Goal: Communication & Community: Ask a question

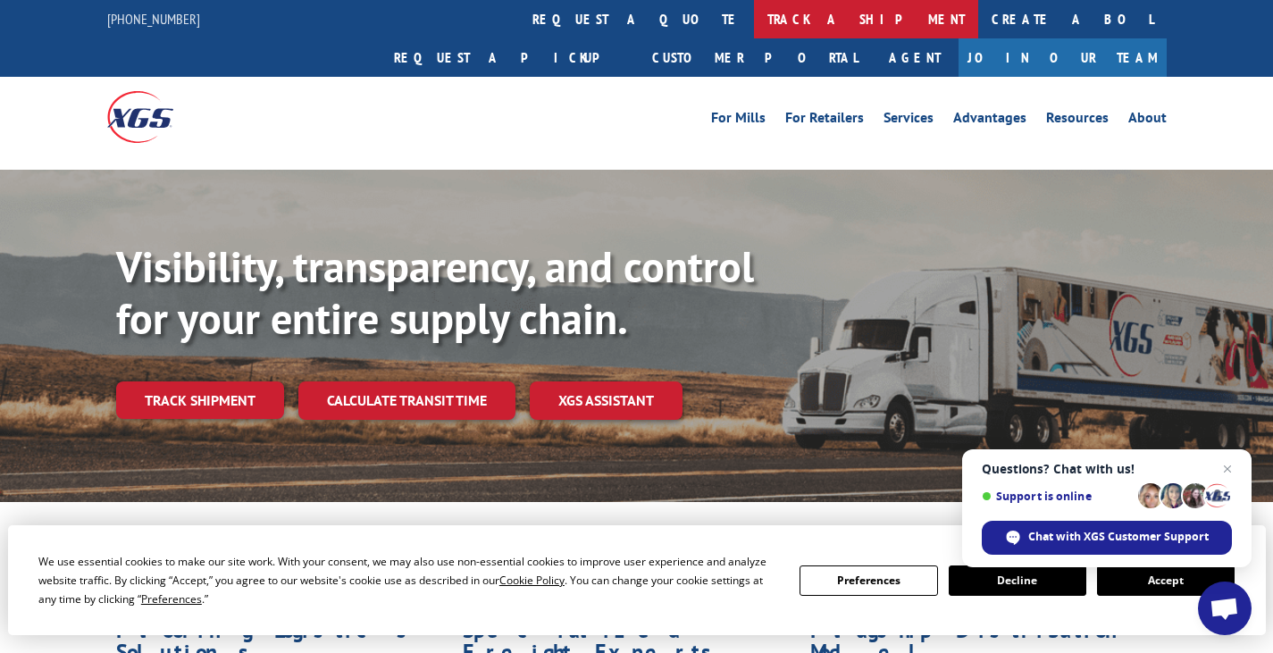
click at [754, 14] on link "track a shipment" at bounding box center [866, 19] width 224 height 38
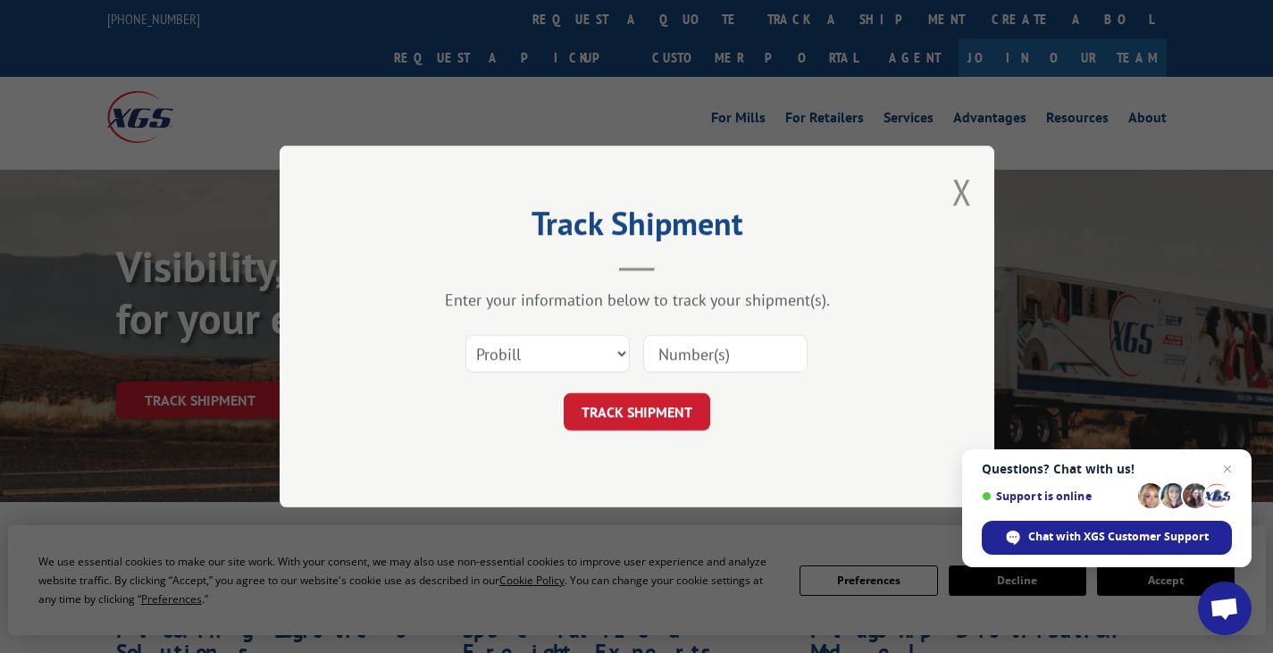
click at [679, 355] on input at bounding box center [725, 354] width 164 height 38
type input "17501941"
click at [654, 408] on button "TRACK SHIPMENT" at bounding box center [637, 412] width 146 height 38
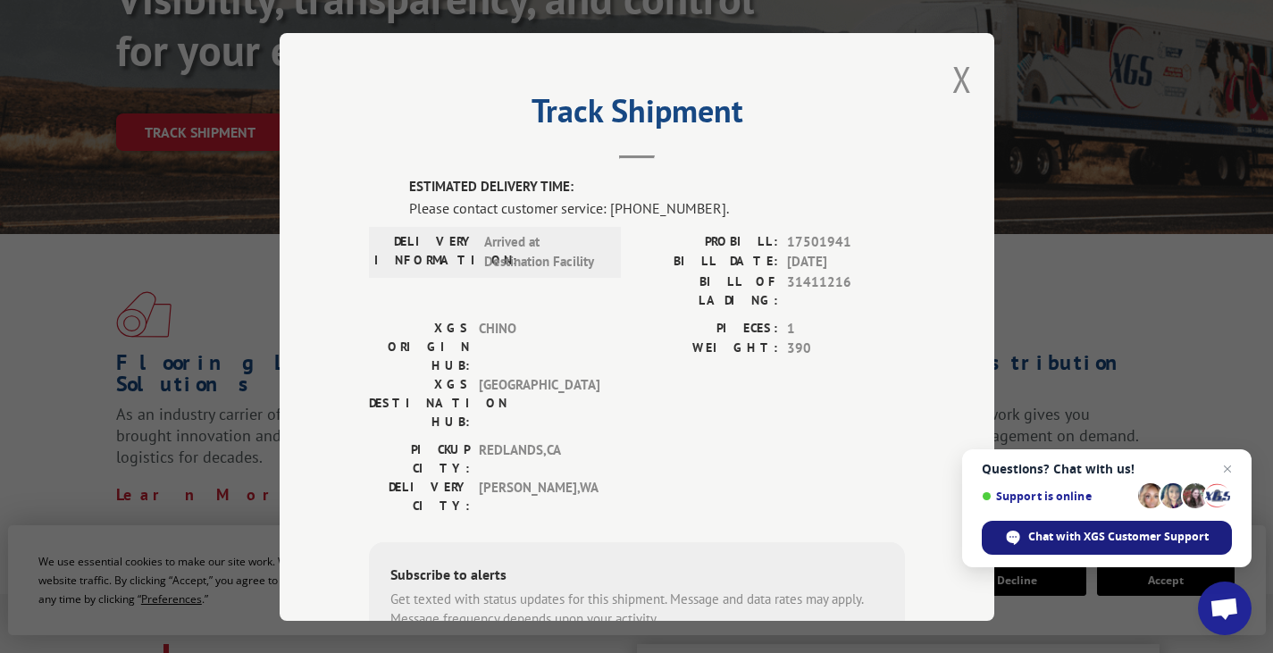
click at [1156, 539] on span "Chat with XGS Customer Support" at bounding box center [1118, 537] width 180 height 16
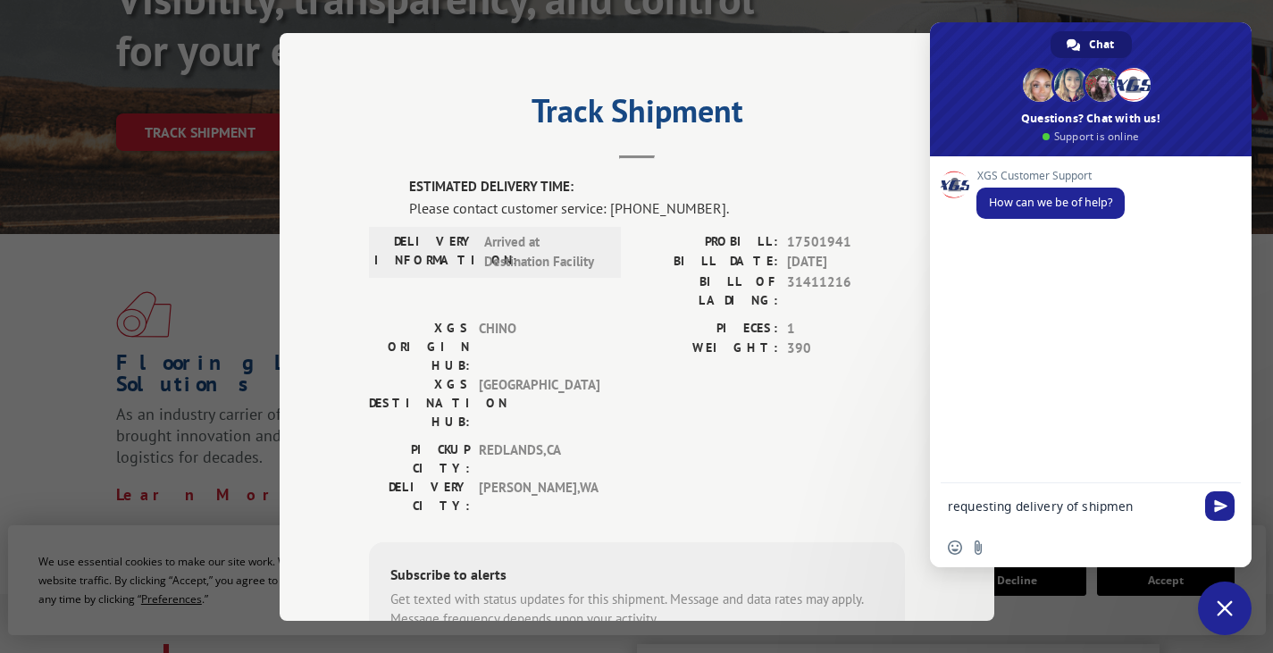
type textarea "requesting delivery of shipment"
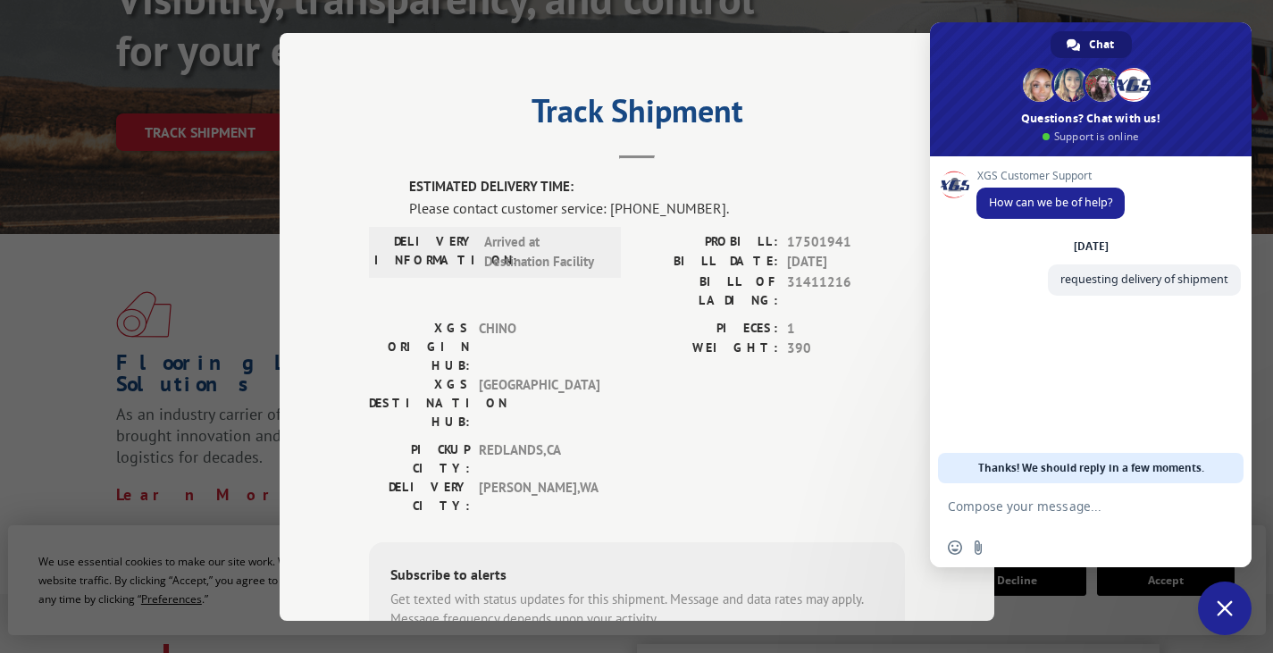
click at [1056, 501] on textarea "Compose your message..." at bounding box center [1071, 506] width 247 height 16
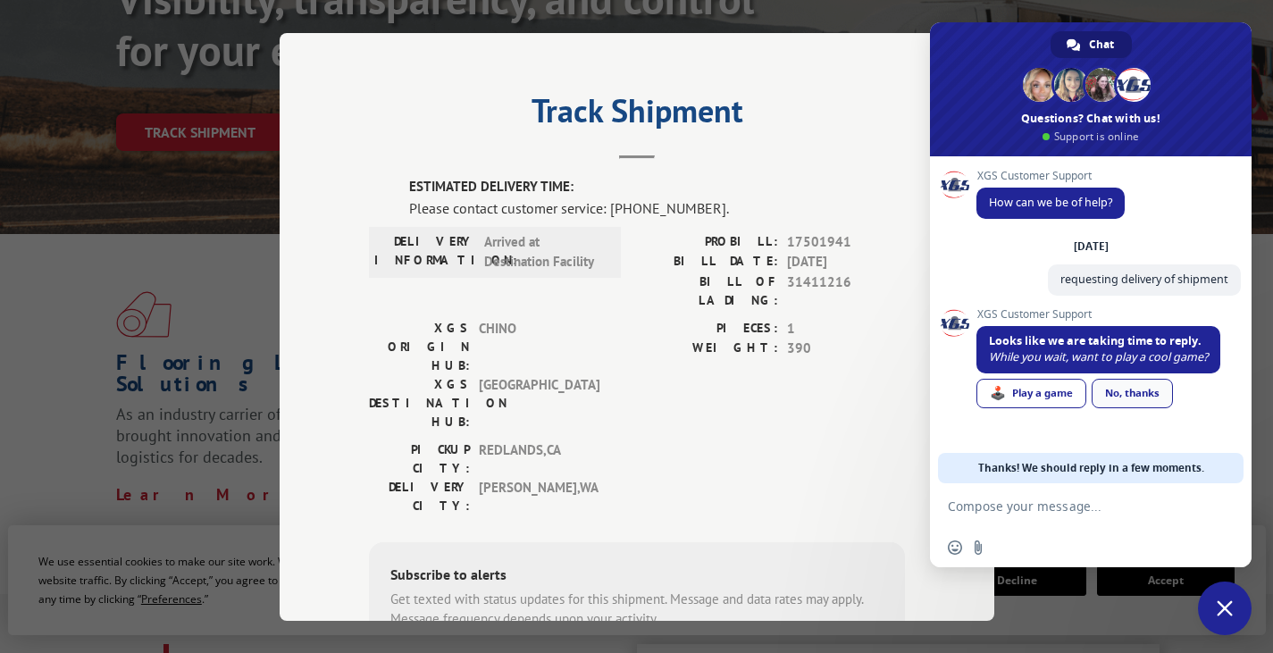
click at [1162, 395] on div "No, thanks" at bounding box center [1131, 393] width 81 height 29
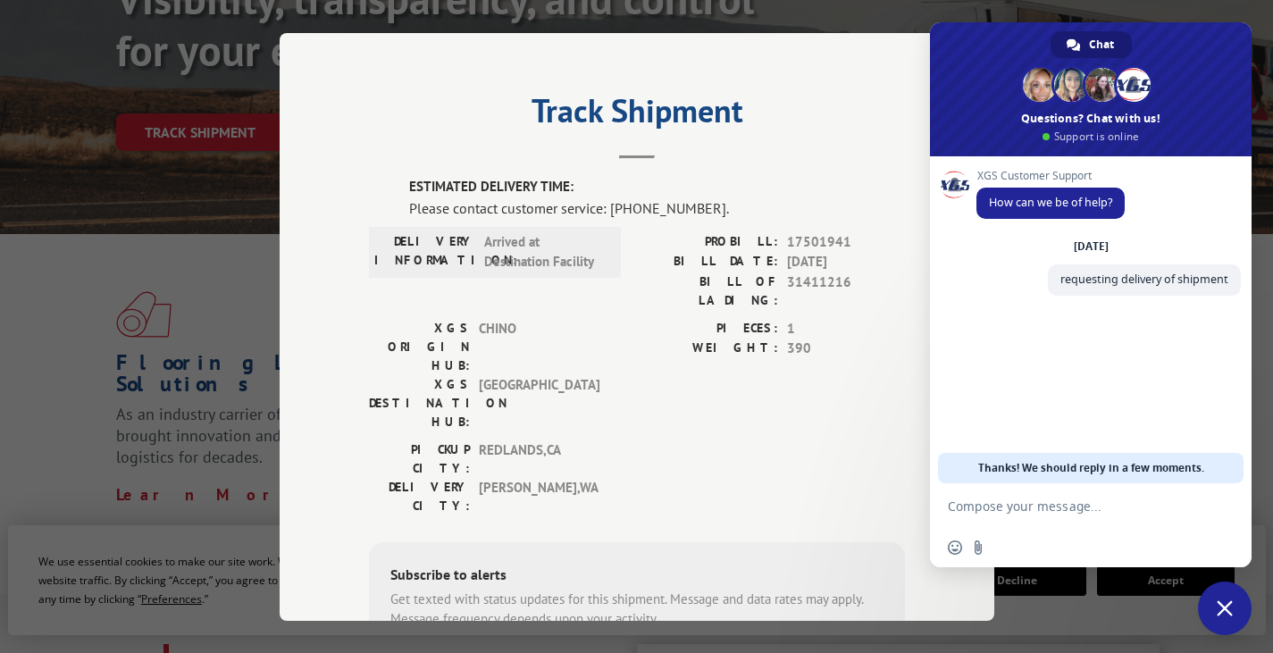
click at [1076, 508] on textarea "Compose your message..." at bounding box center [1071, 506] width 247 height 16
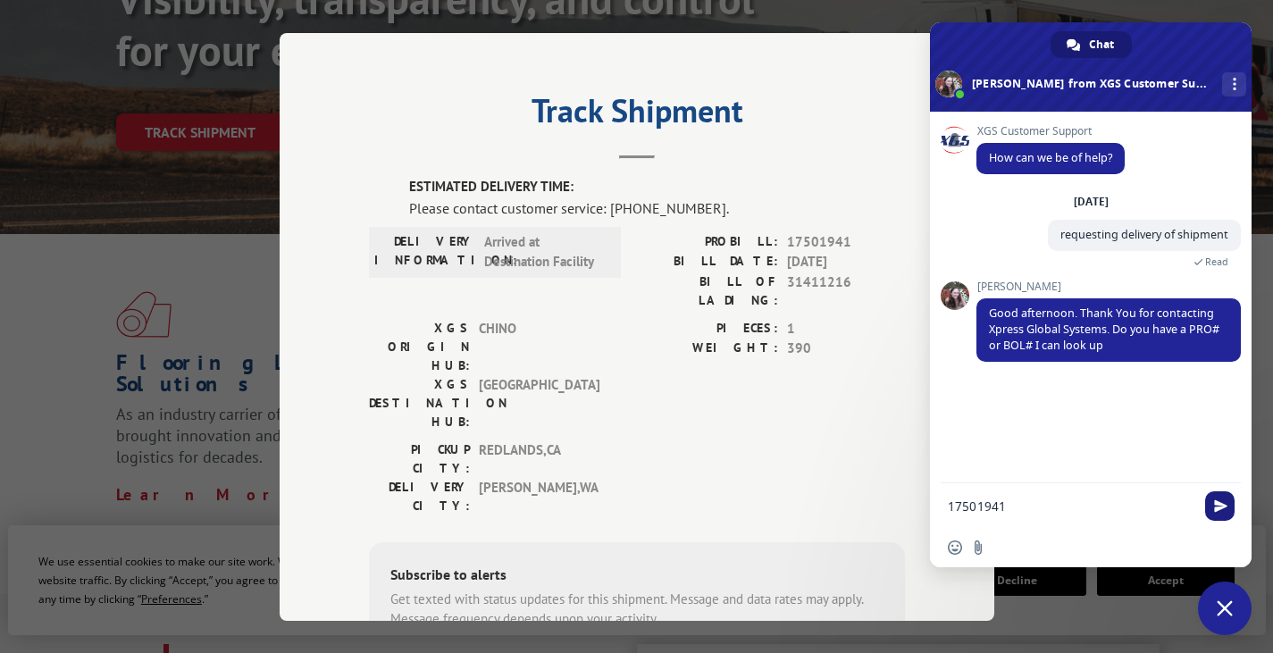
type textarea "17501941"
click at [1221, 506] on span "Send" at bounding box center [1220, 505] width 13 height 13
click at [1007, 504] on textarea "Compose your message..." at bounding box center [1071, 506] width 247 height 16
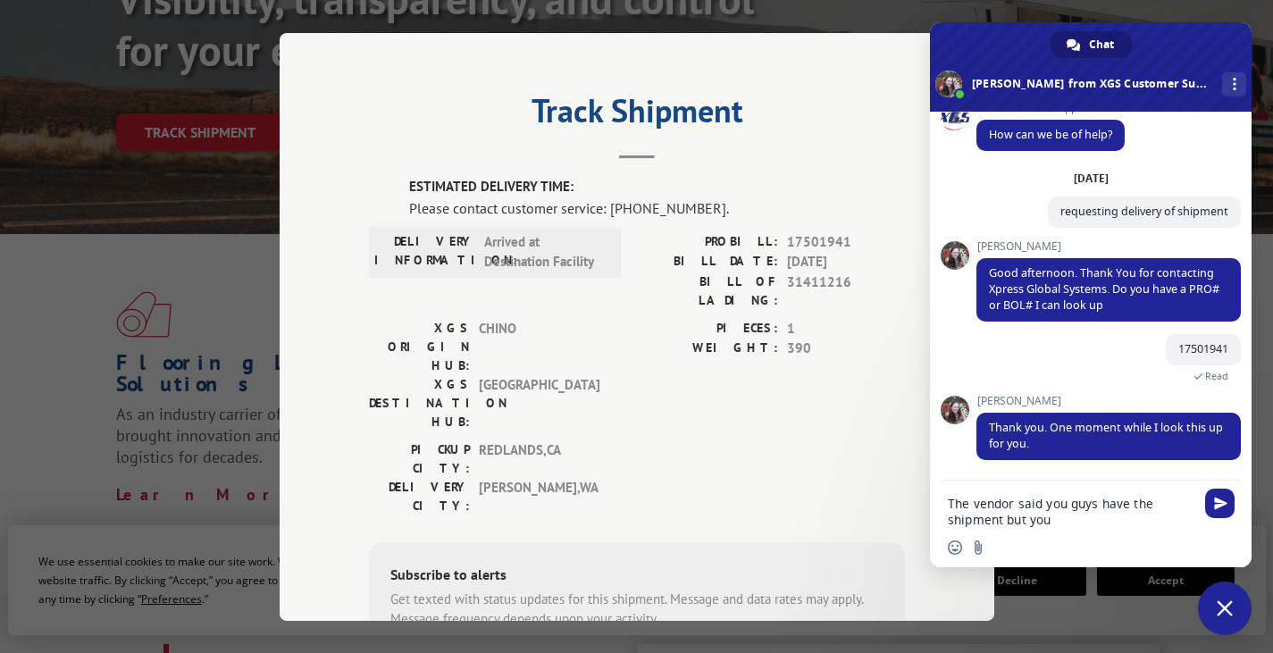
scroll to position [58, 0]
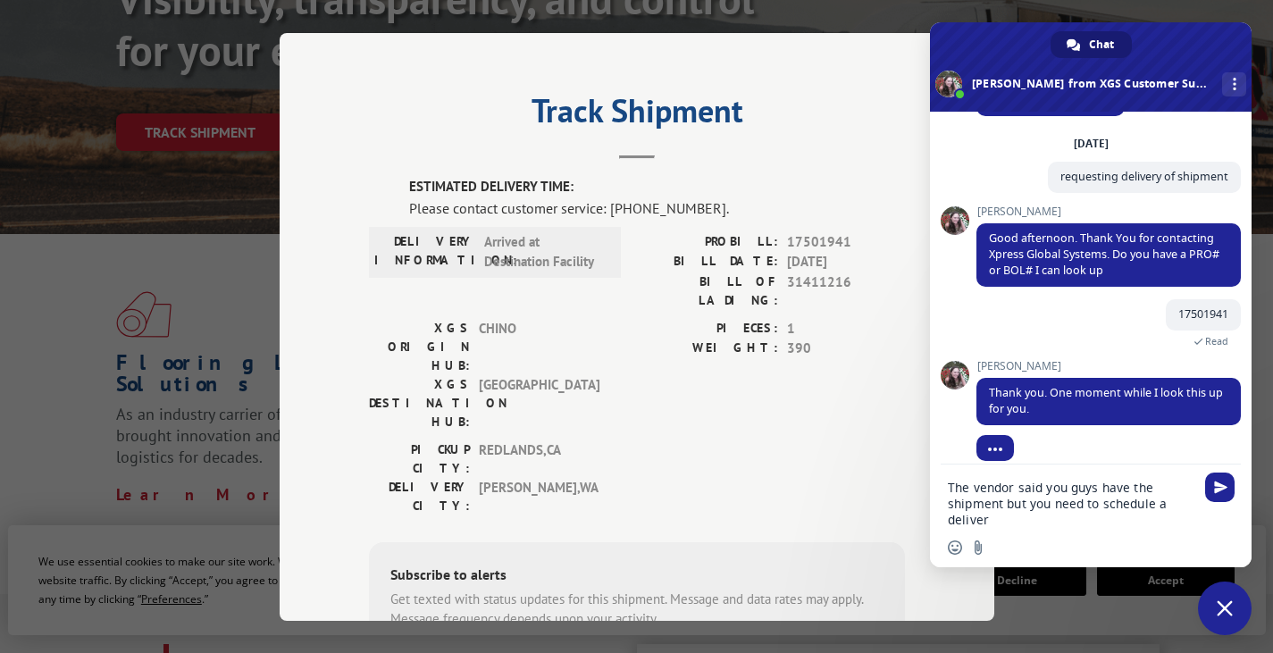
type textarea "The vendor said you guys have the shipment but you need to schedule a delivery"
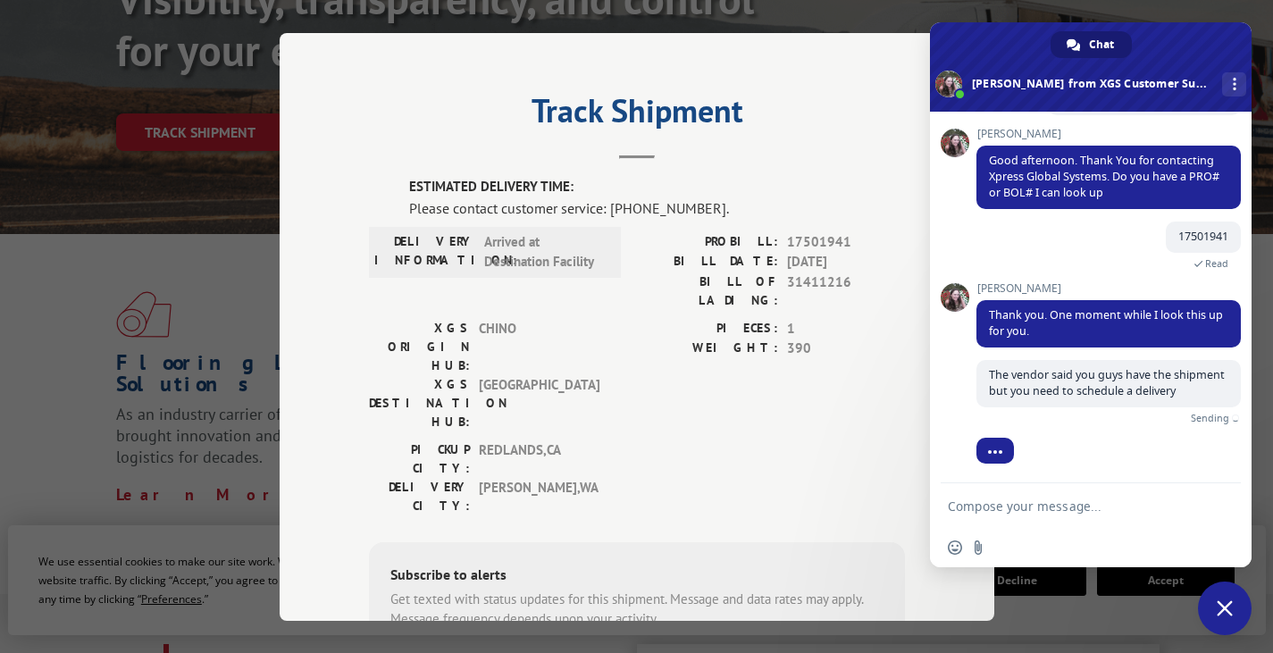
scroll to position [115, 0]
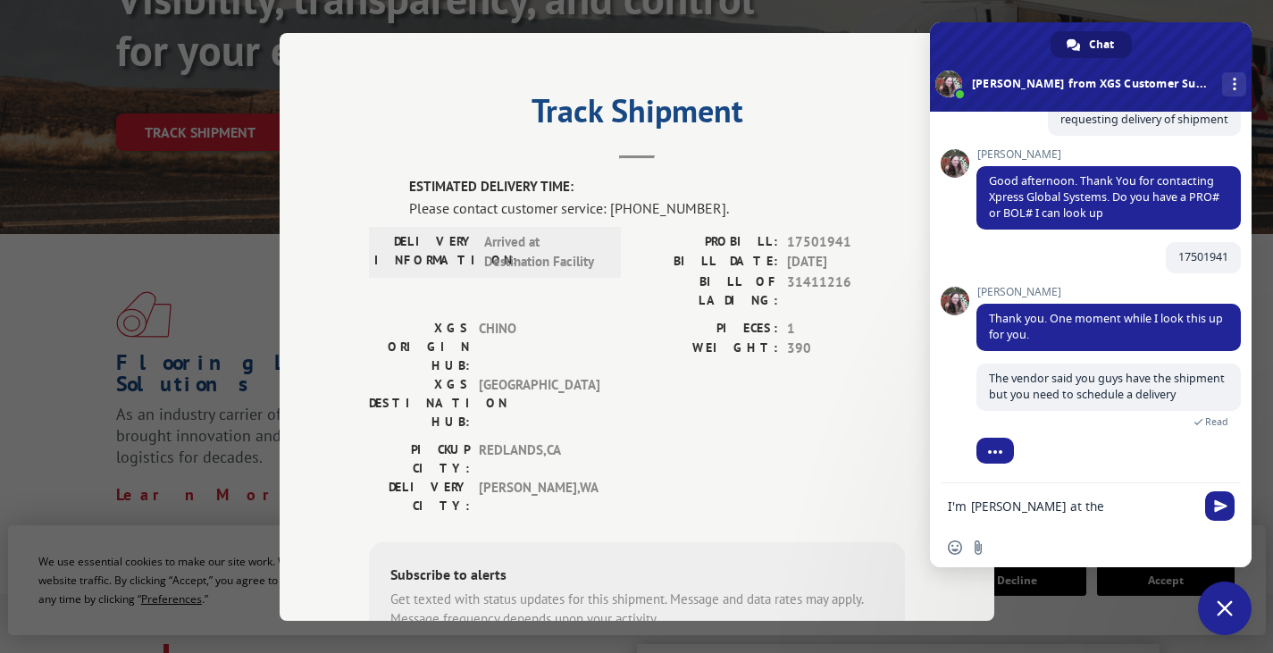
type textarea "I'm [PERSON_NAME] at the [PERSON_NAME][GEOGRAPHIC_DATA]"
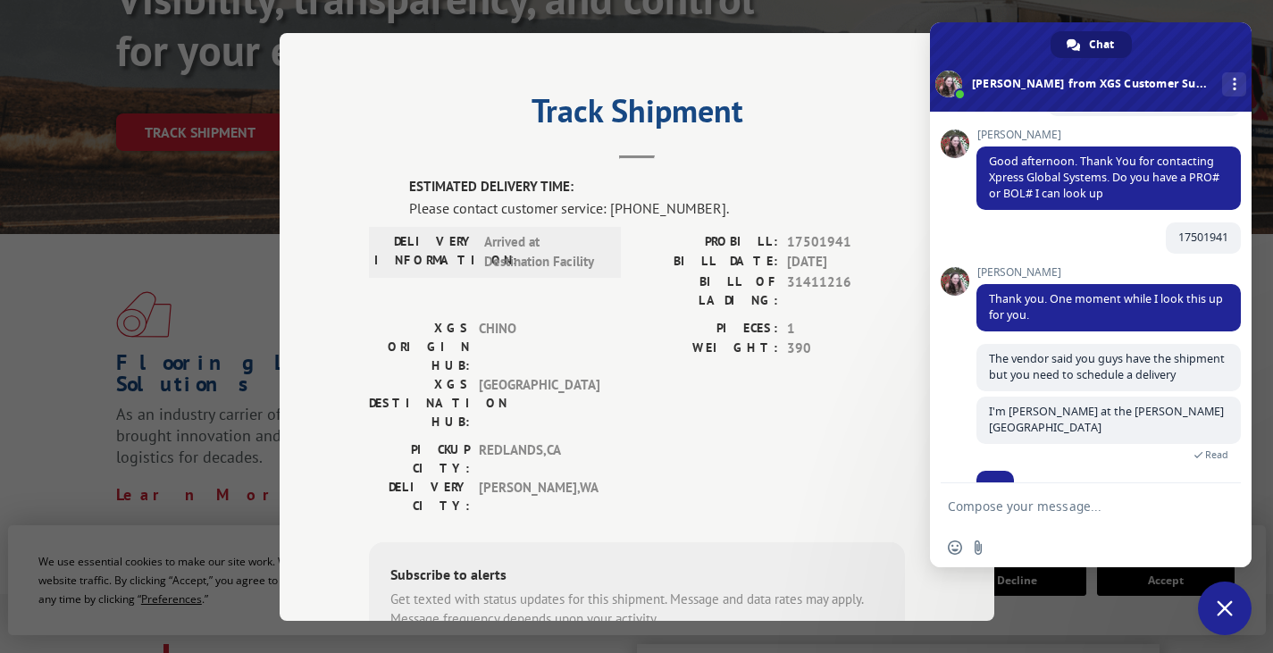
scroll to position [152, 0]
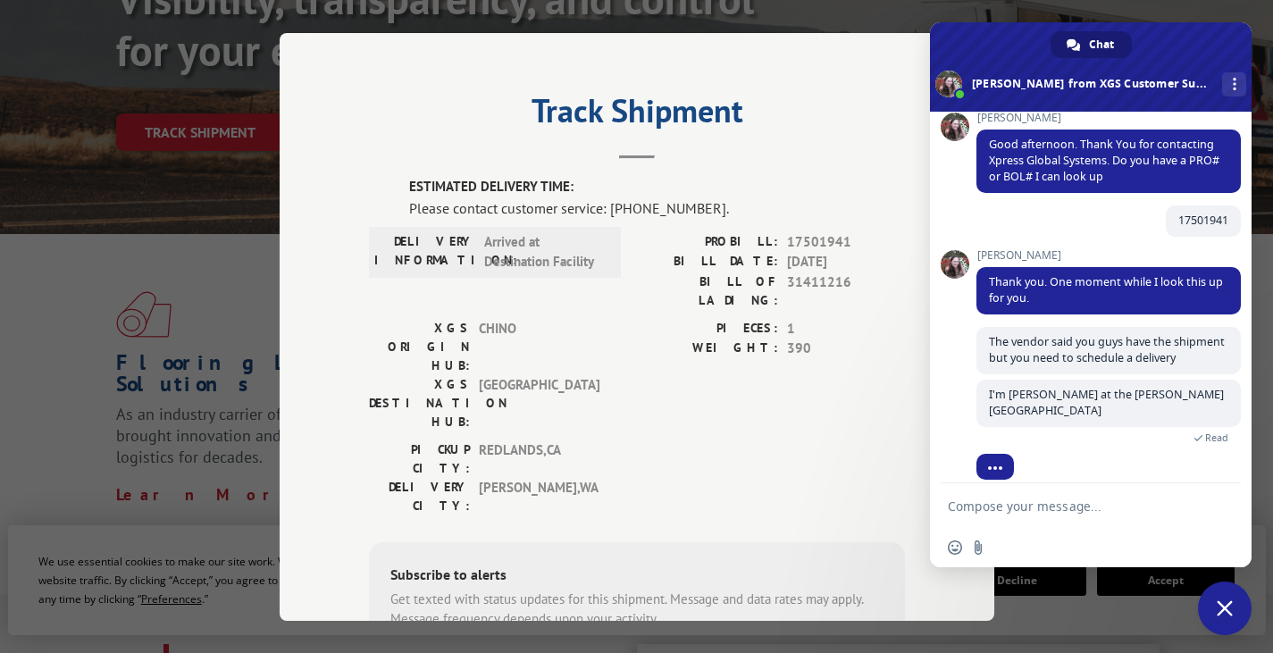
click at [1227, 606] on span "Close chat" at bounding box center [1224, 608] width 16 height 16
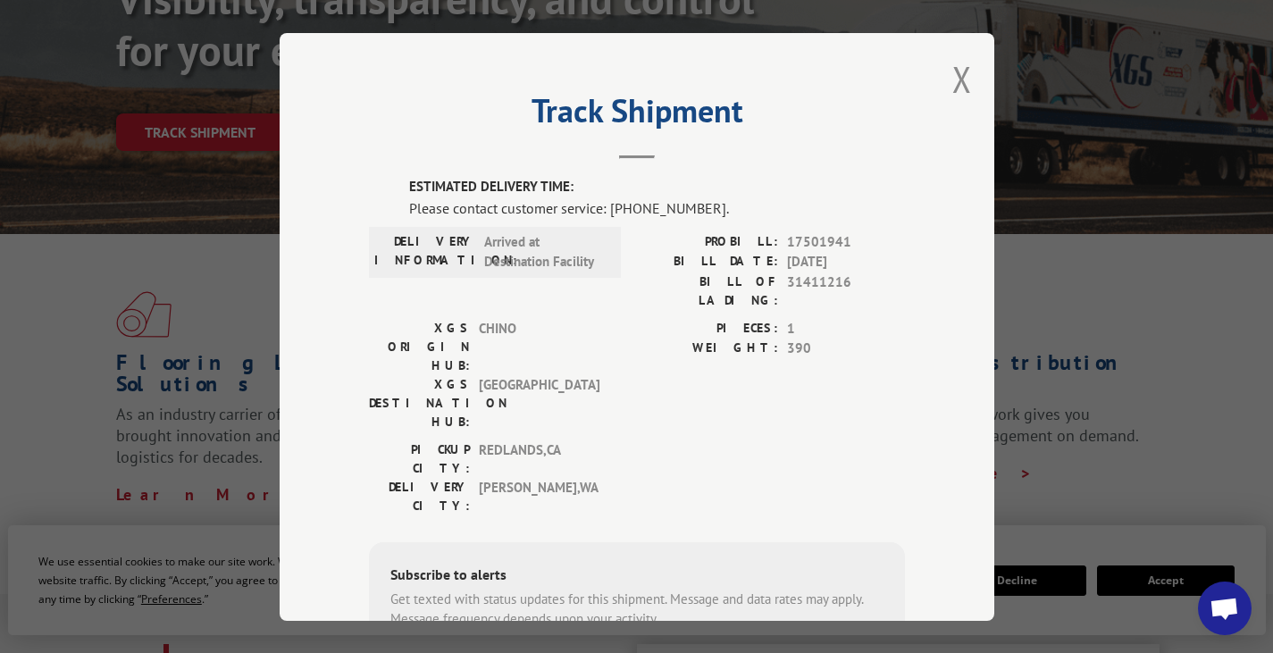
click at [1227, 613] on span "Open chat" at bounding box center [1223, 610] width 29 height 25
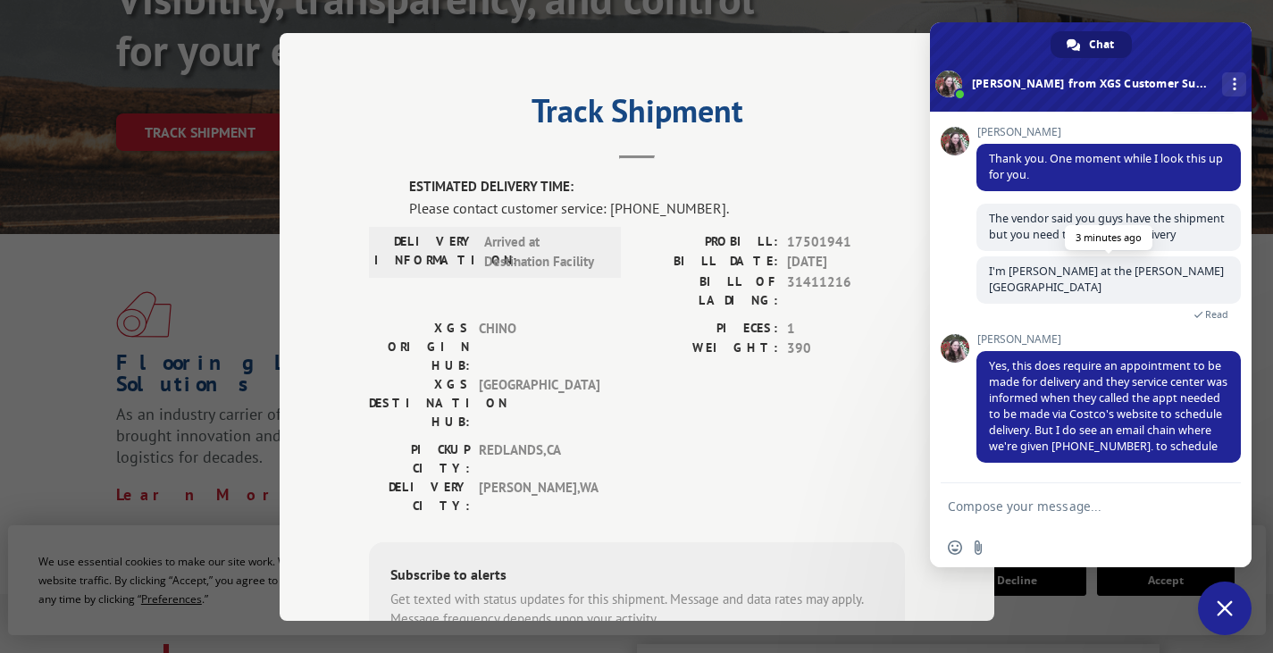
scroll to position [275, 0]
click at [1019, 504] on textarea "Compose your message..." at bounding box center [1071, 506] width 247 height 16
type textarea "i"
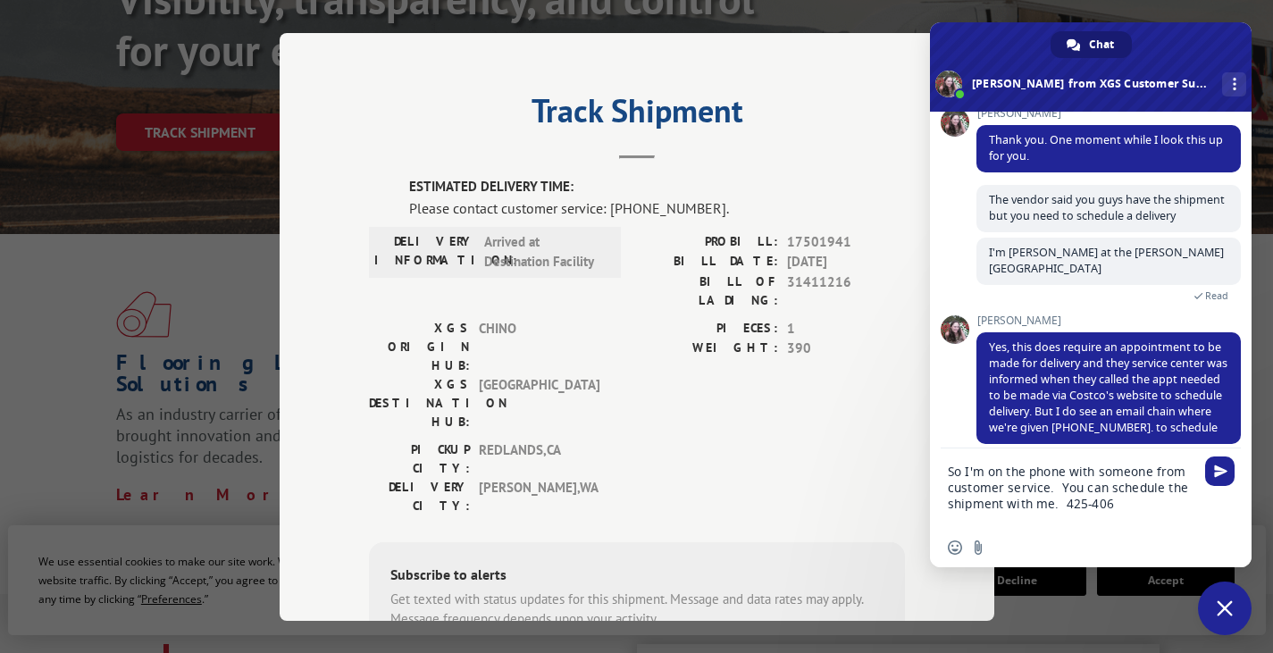
scroll to position [305, 0]
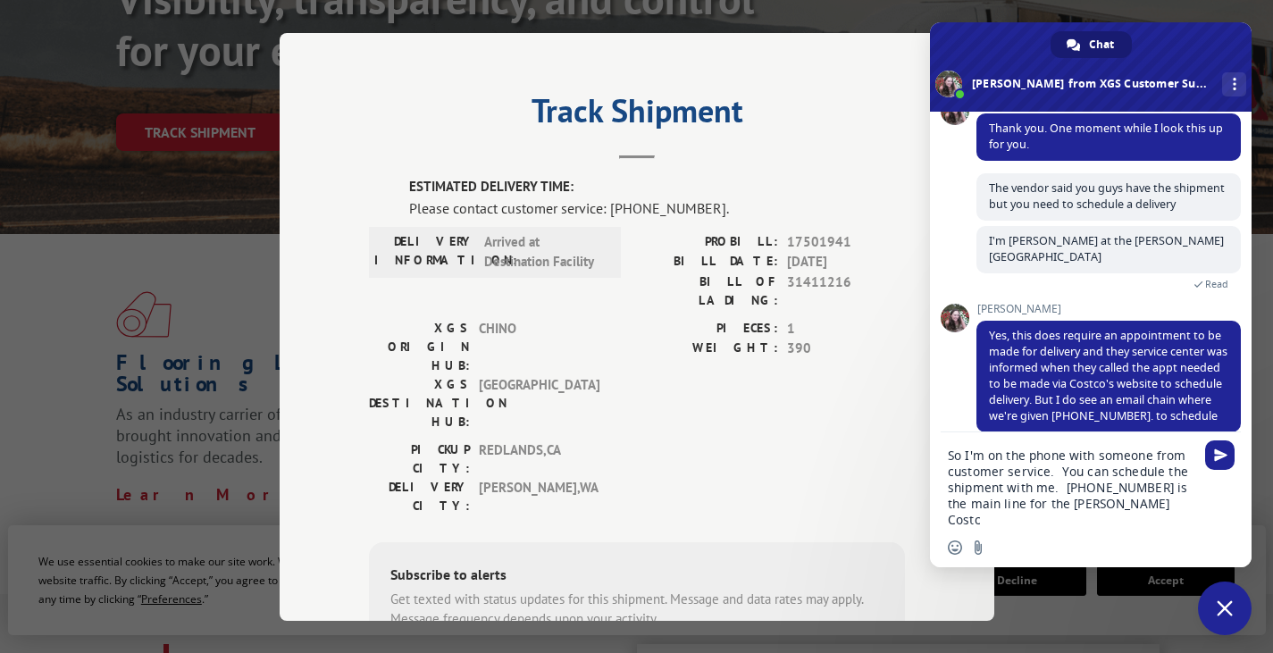
type textarea "So I'm on the phone with someone from customer service. You can schedule the sh…"
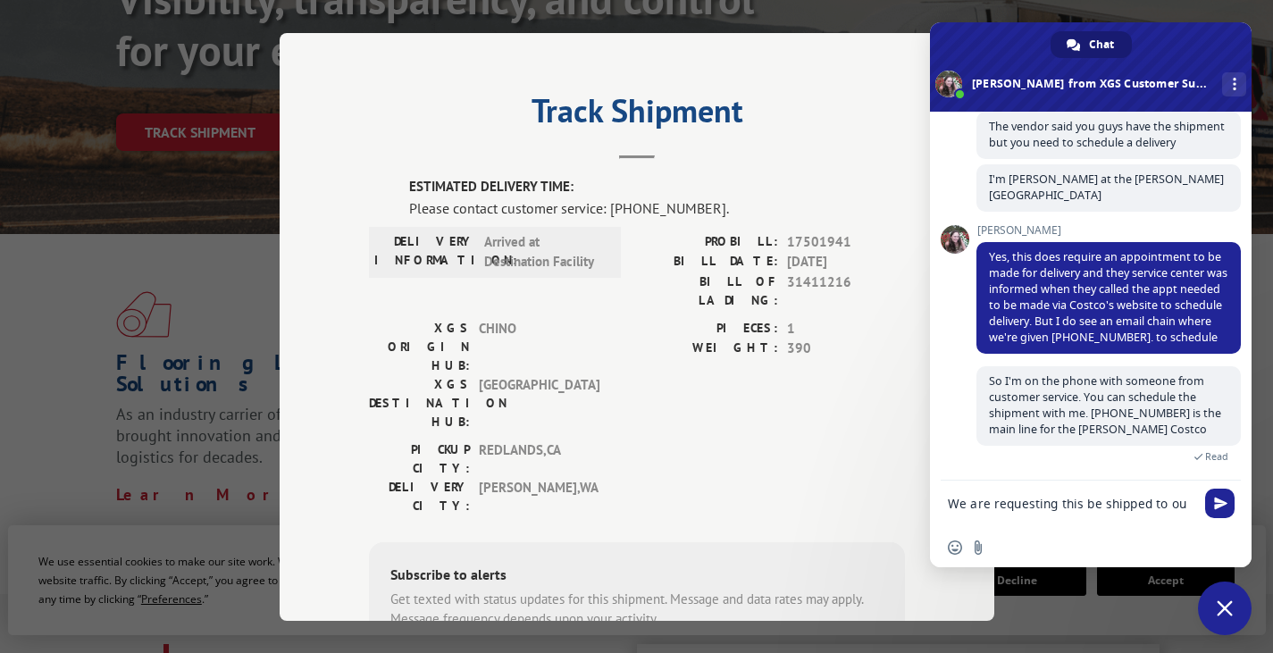
scroll to position [370, 0]
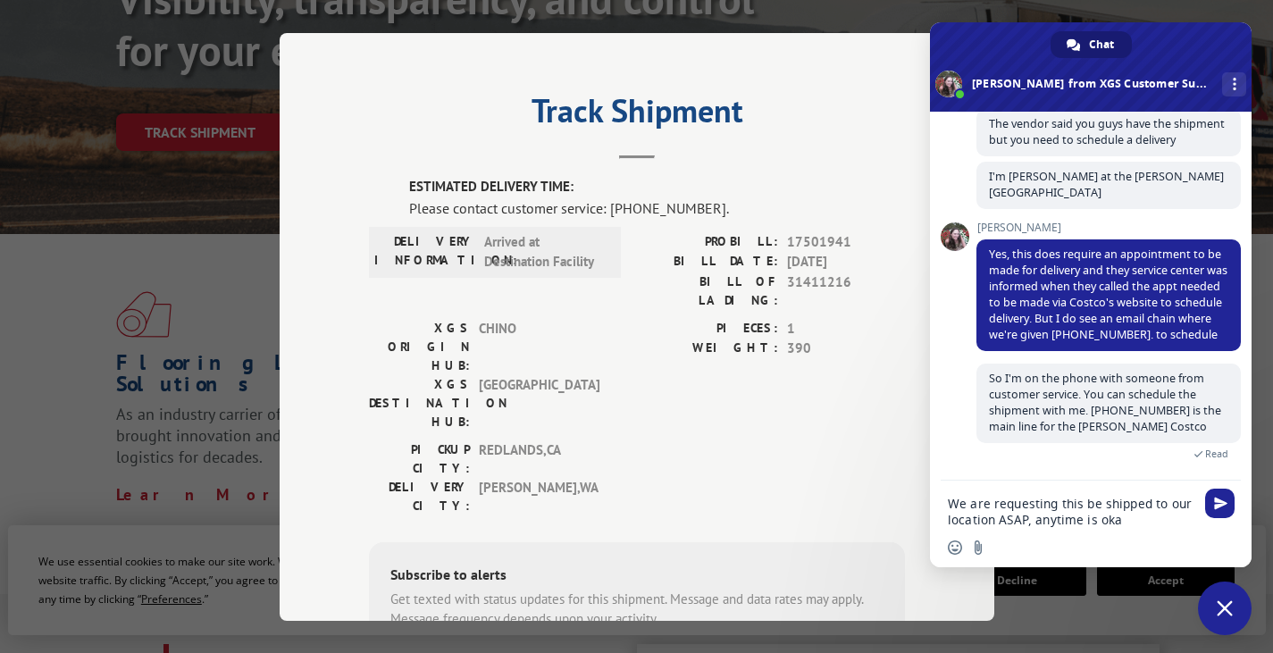
type textarea "We are requesting this be shipped to our location ASAP, anytime is okay"
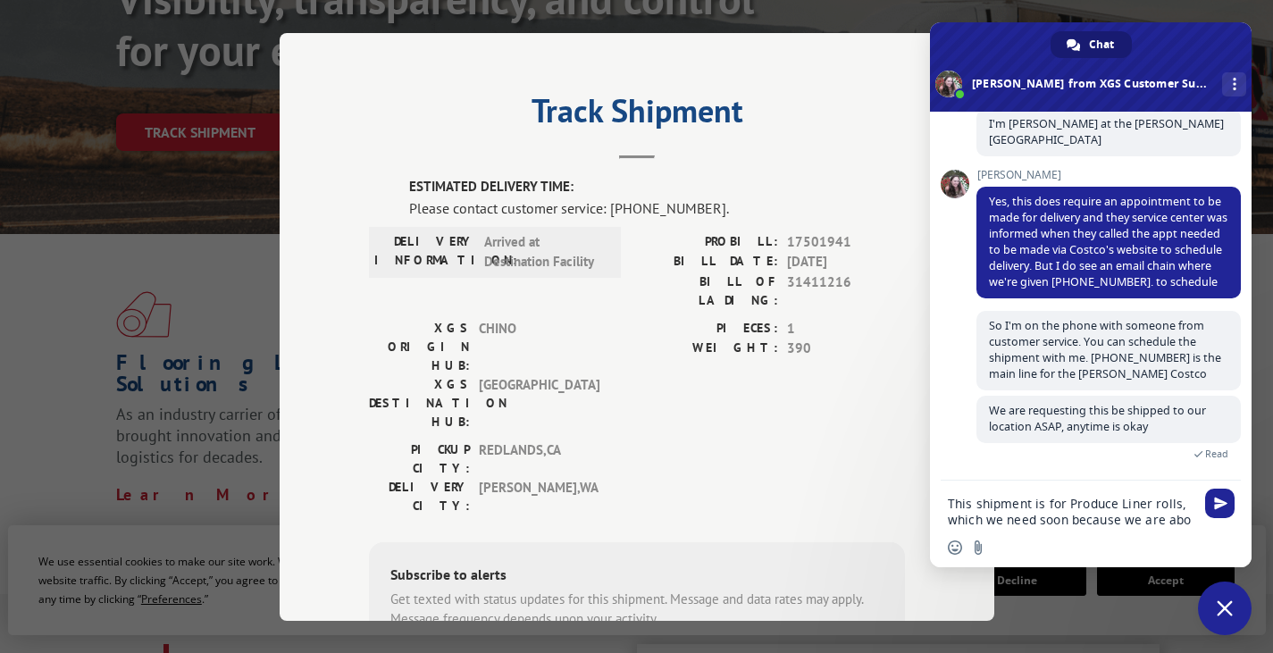
scroll to position [439, 0]
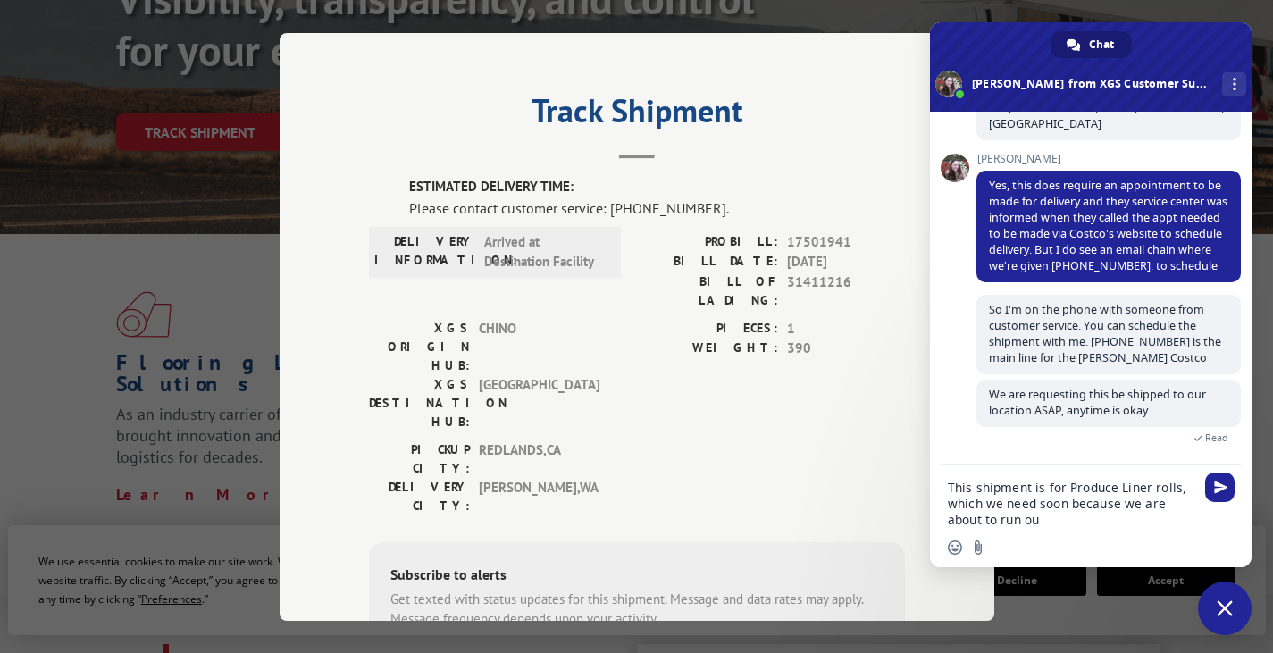
type textarea "This shipment is for Produce Liner rolls, which we need soon because we are abo…"
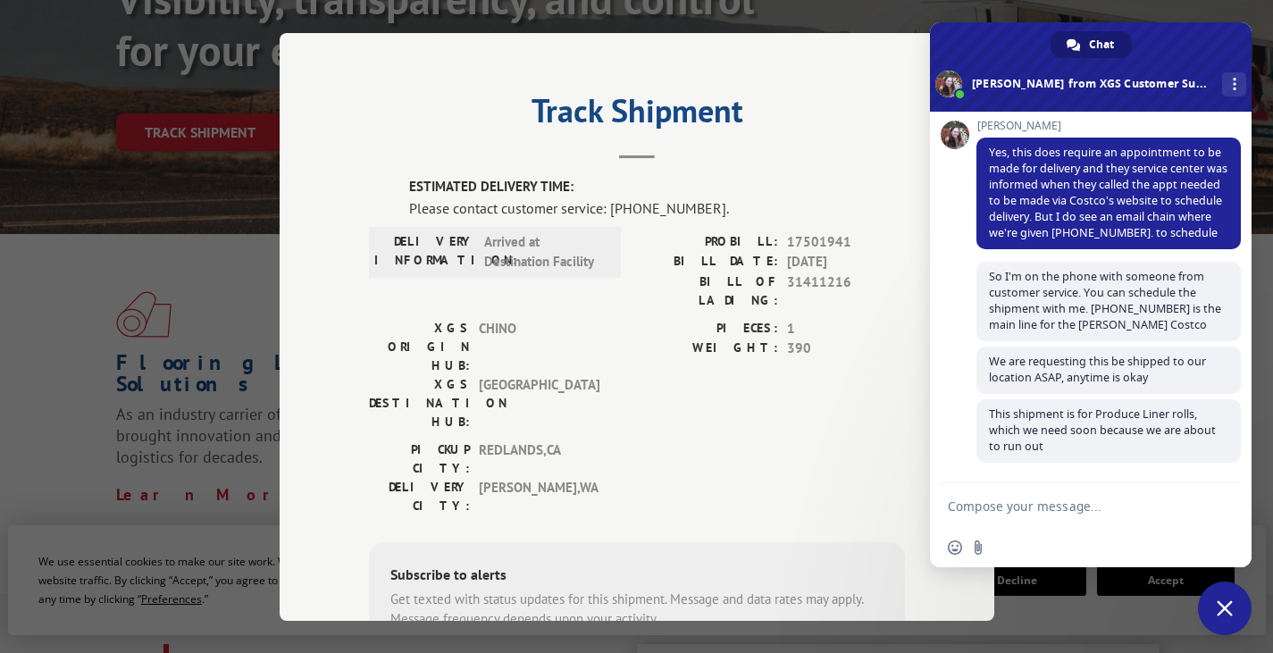
scroll to position [489, 0]
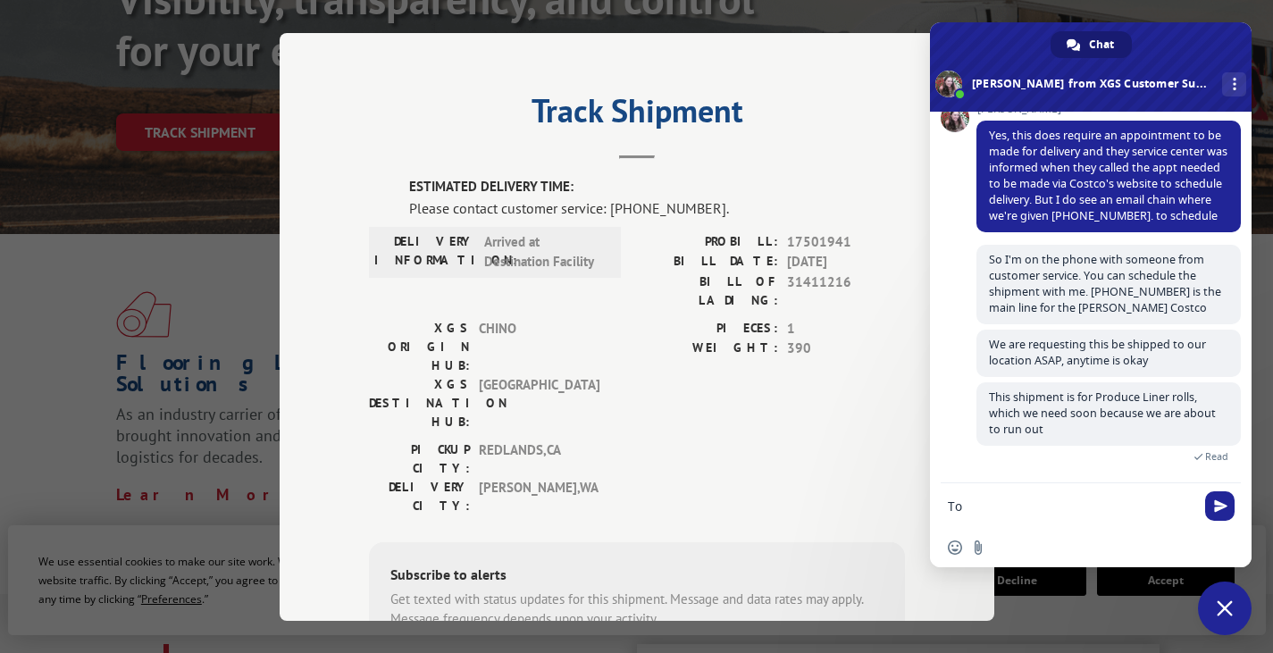
type textarea "T"
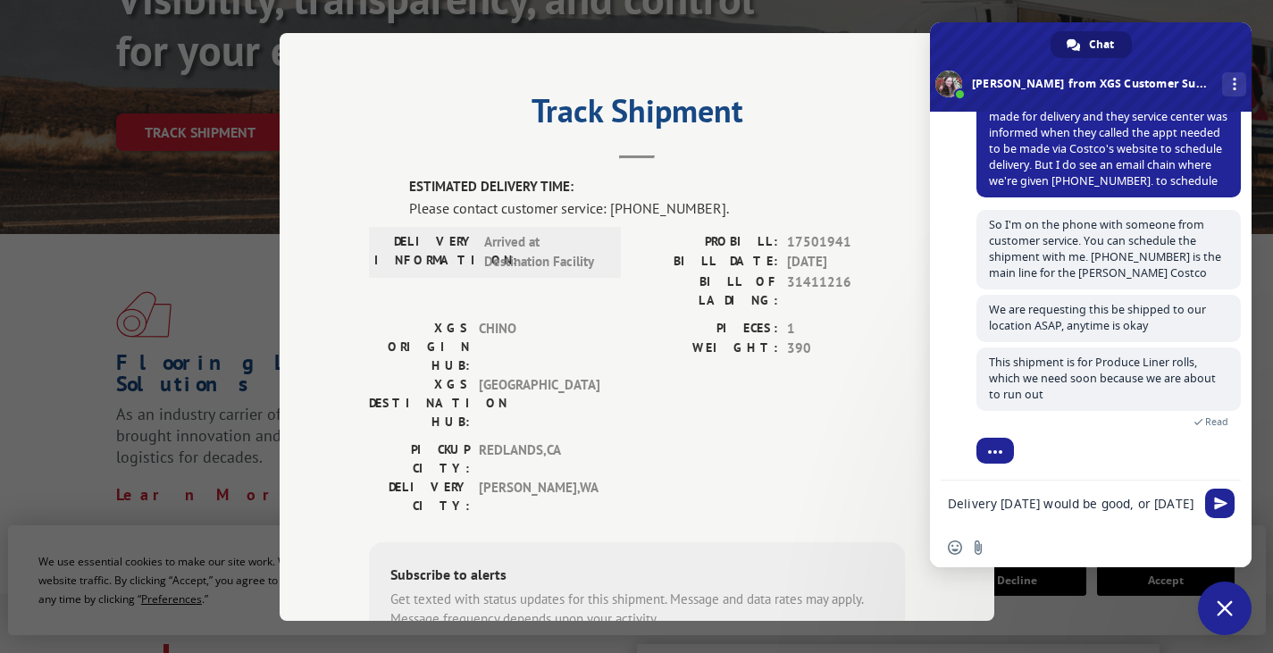
type textarea "Delivery [DATE] would be good, or [DATE]"
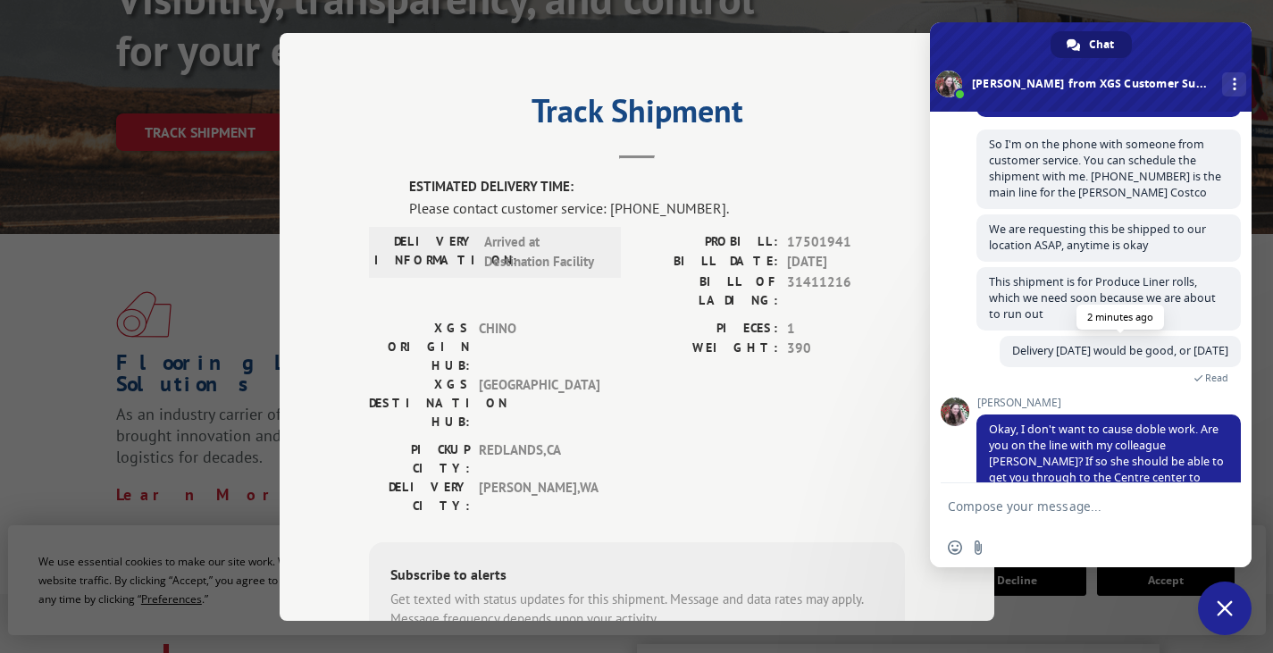
scroll to position [667, 0]
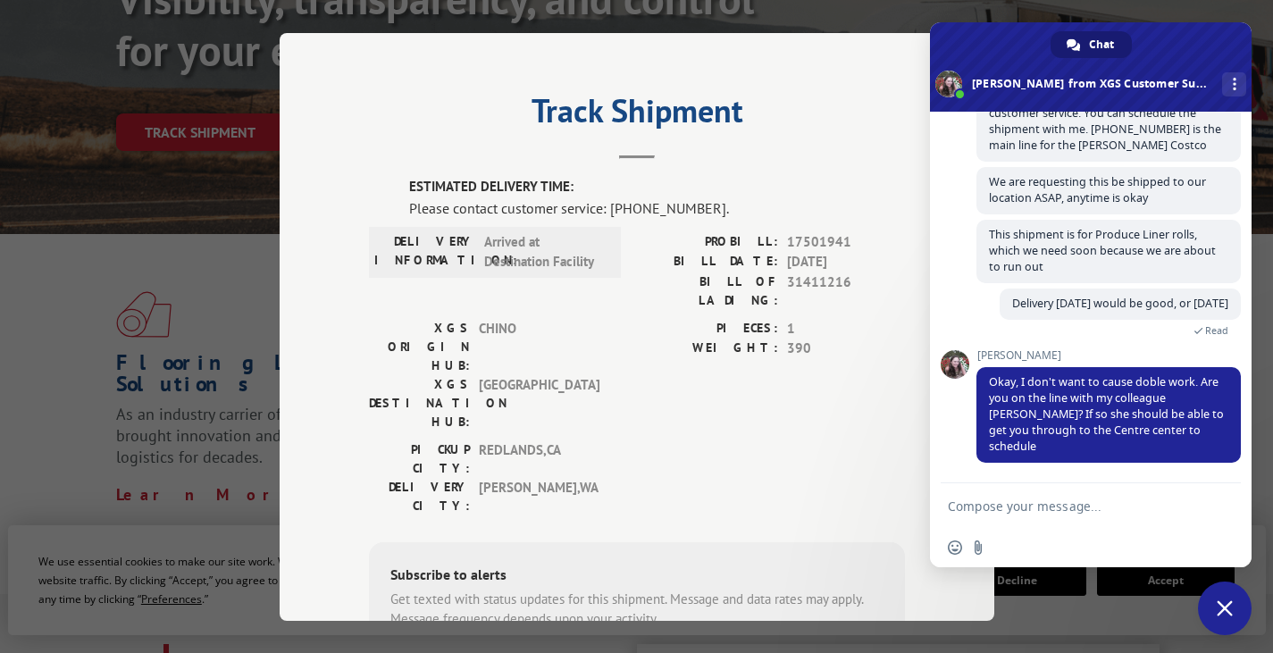
drag, startPoint x: 1087, startPoint y: 509, endPoint x: 1092, endPoint y: 472, distance: 37.9
click at [1087, 508] on textarea "Compose your message..." at bounding box center [1071, 506] width 247 height 16
type textarea "yes"
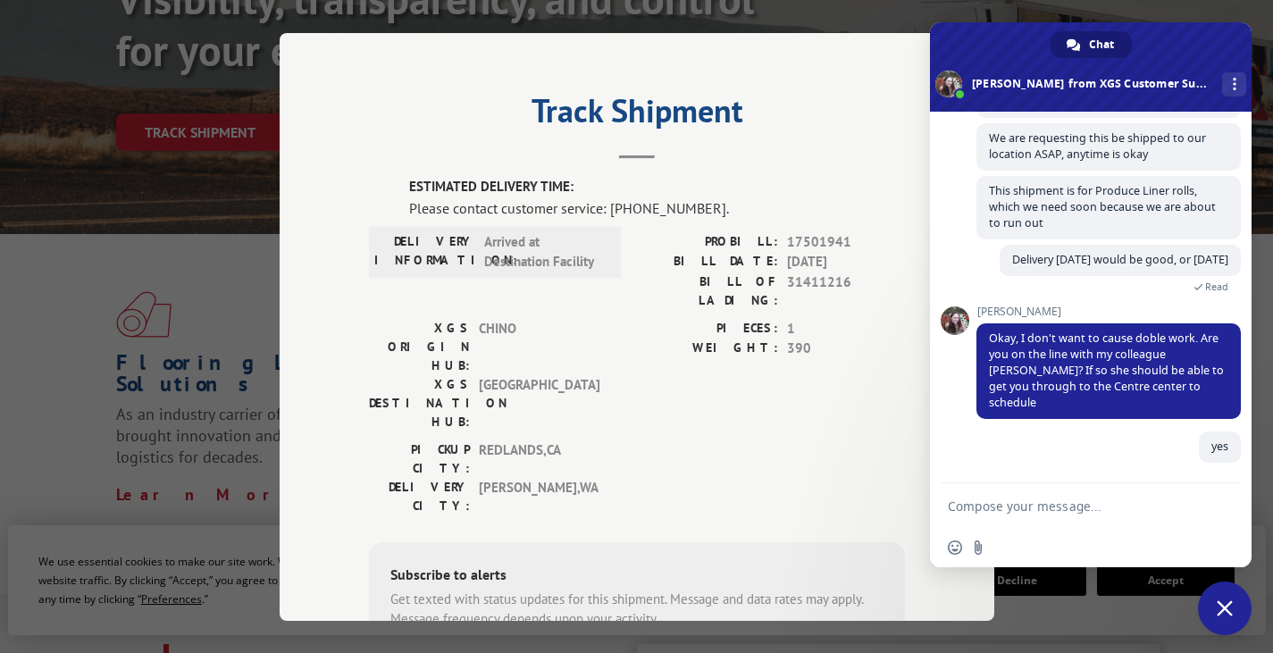
scroll to position [711, 0]
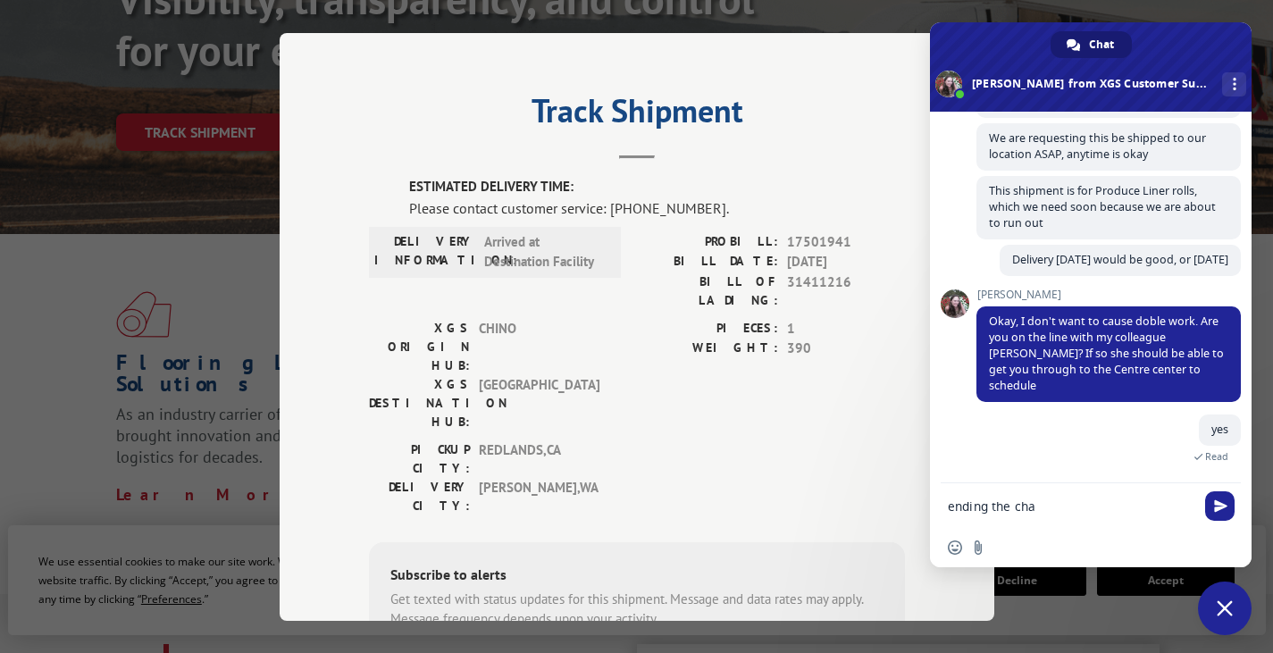
type textarea "ending the chat"
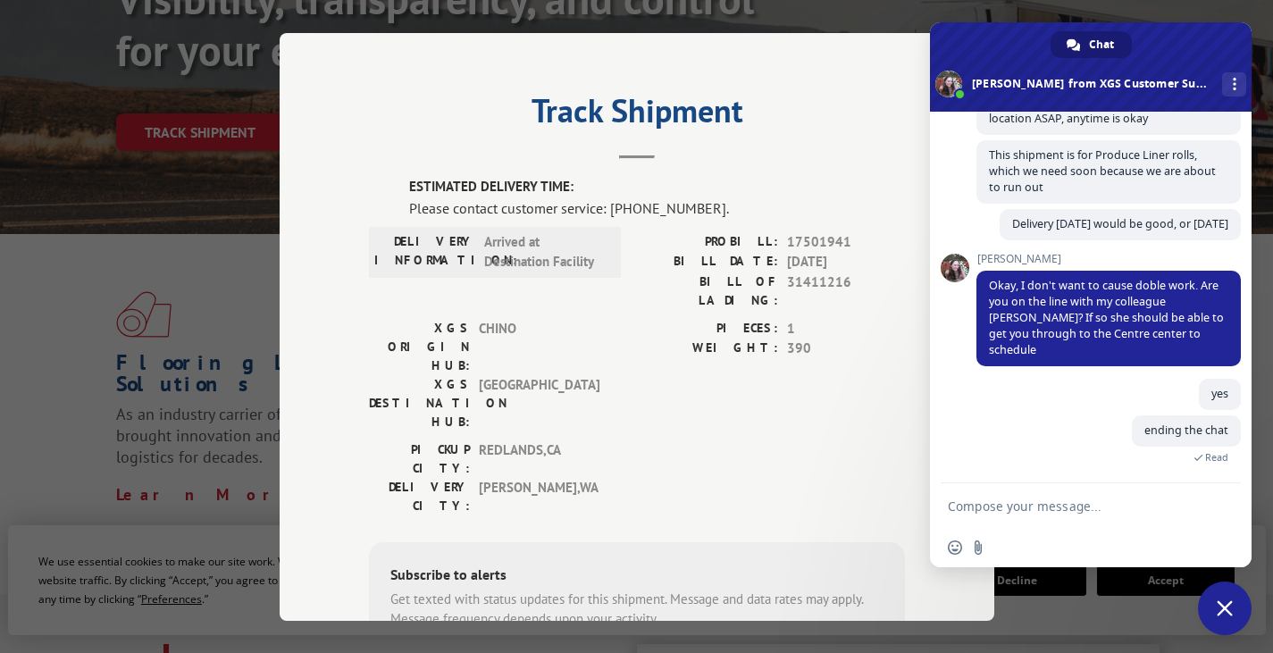
scroll to position [748, 0]
click at [1222, 88] on div "More channels" at bounding box center [1234, 84] width 24 height 24
click at [913, 64] on div "Track Shipment ESTIMATED DELIVERY TIME: Please contact customer service: [PHONE…" at bounding box center [637, 327] width 715 height 588
click at [1222, 85] on div "More channels" at bounding box center [1234, 84] width 24 height 24
click at [1222, 84] on div "More channels" at bounding box center [1234, 84] width 24 height 24
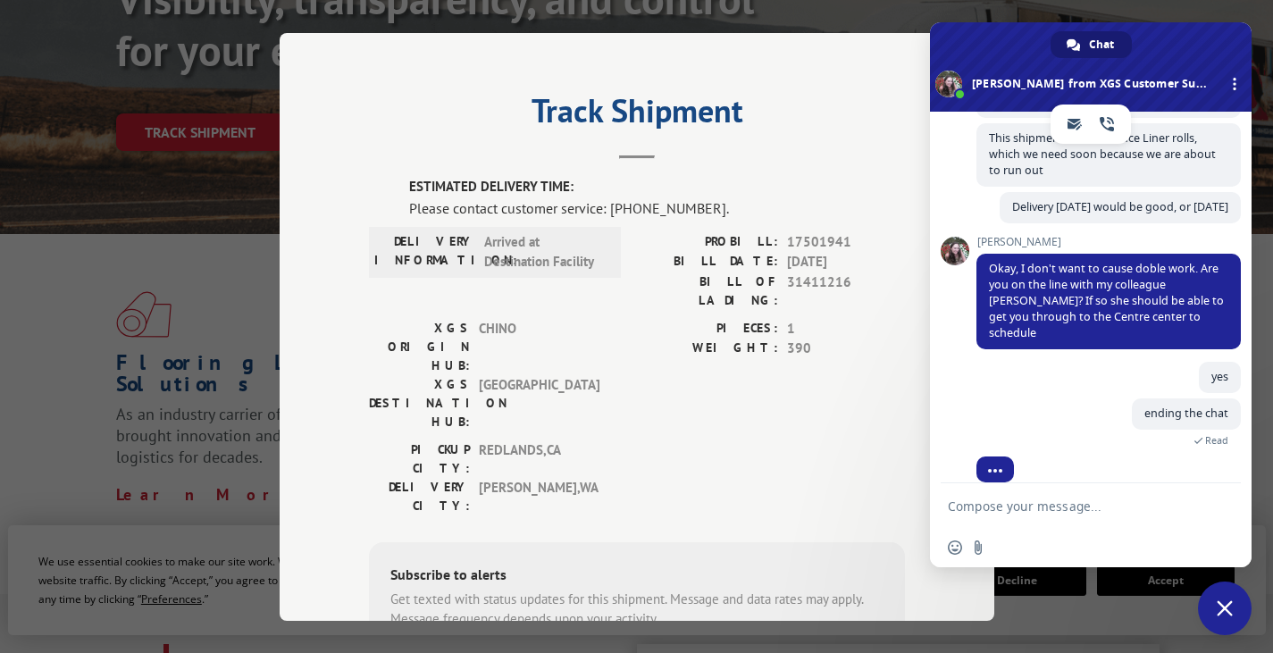
scroll to position [782, 0]
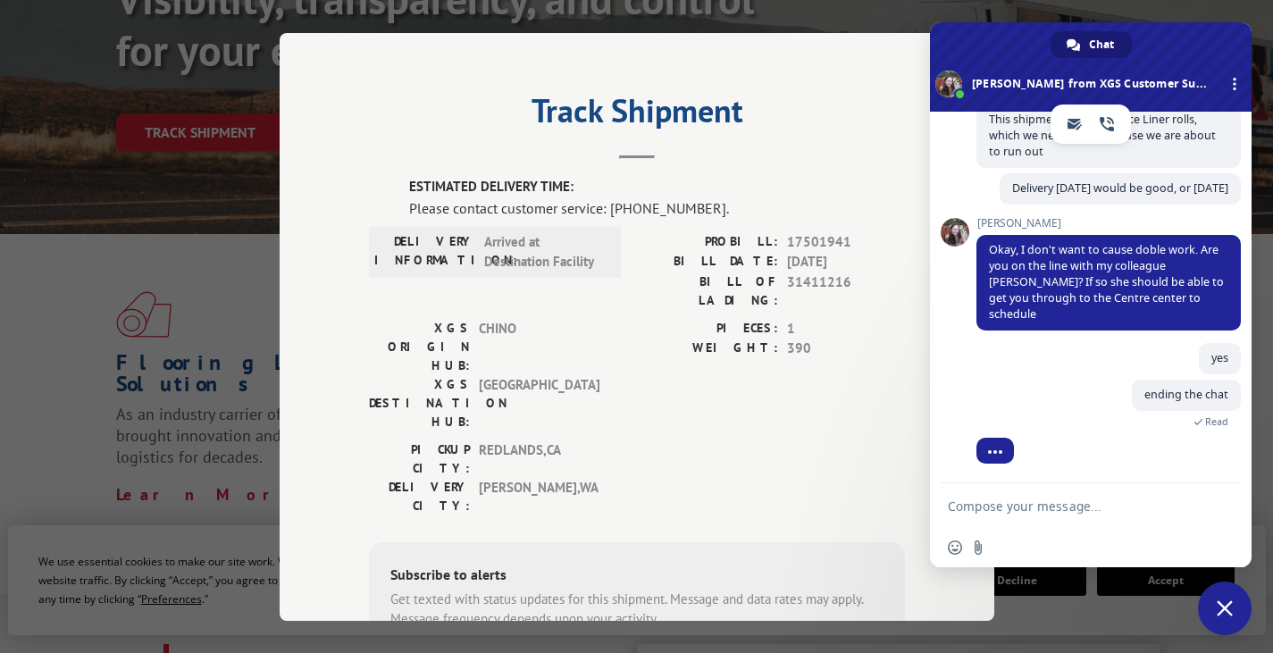
click at [877, 424] on div "ESTIMATED DELIVERY TIME: Please contact customer service: [PHONE_NUMBER]. DELIV…" at bounding box center [637, 480] width 536 height 607
click at [1229, 600] on span "Close chat" at bounding box center [1224, 608] width 16 height 16
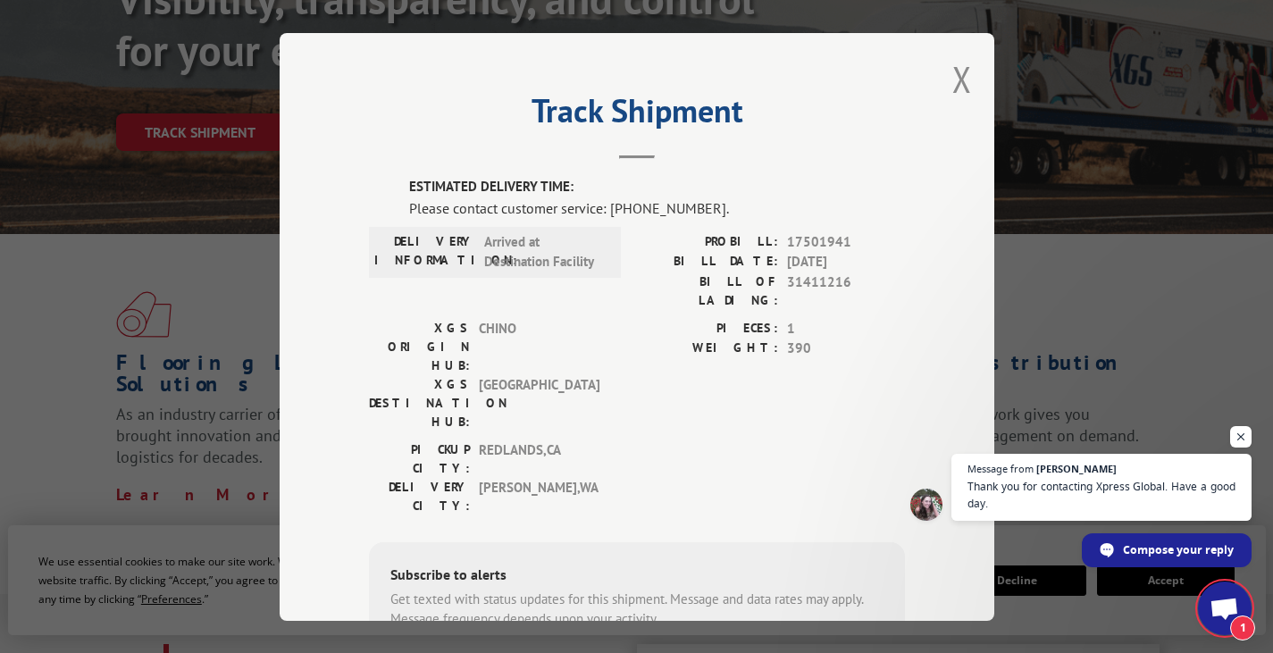
scroll to position [825, 0]
click at [954, 73] on button "Close modal" at bounding box center [962, 78] width 20 height 47
